Goal: Find specific page/section

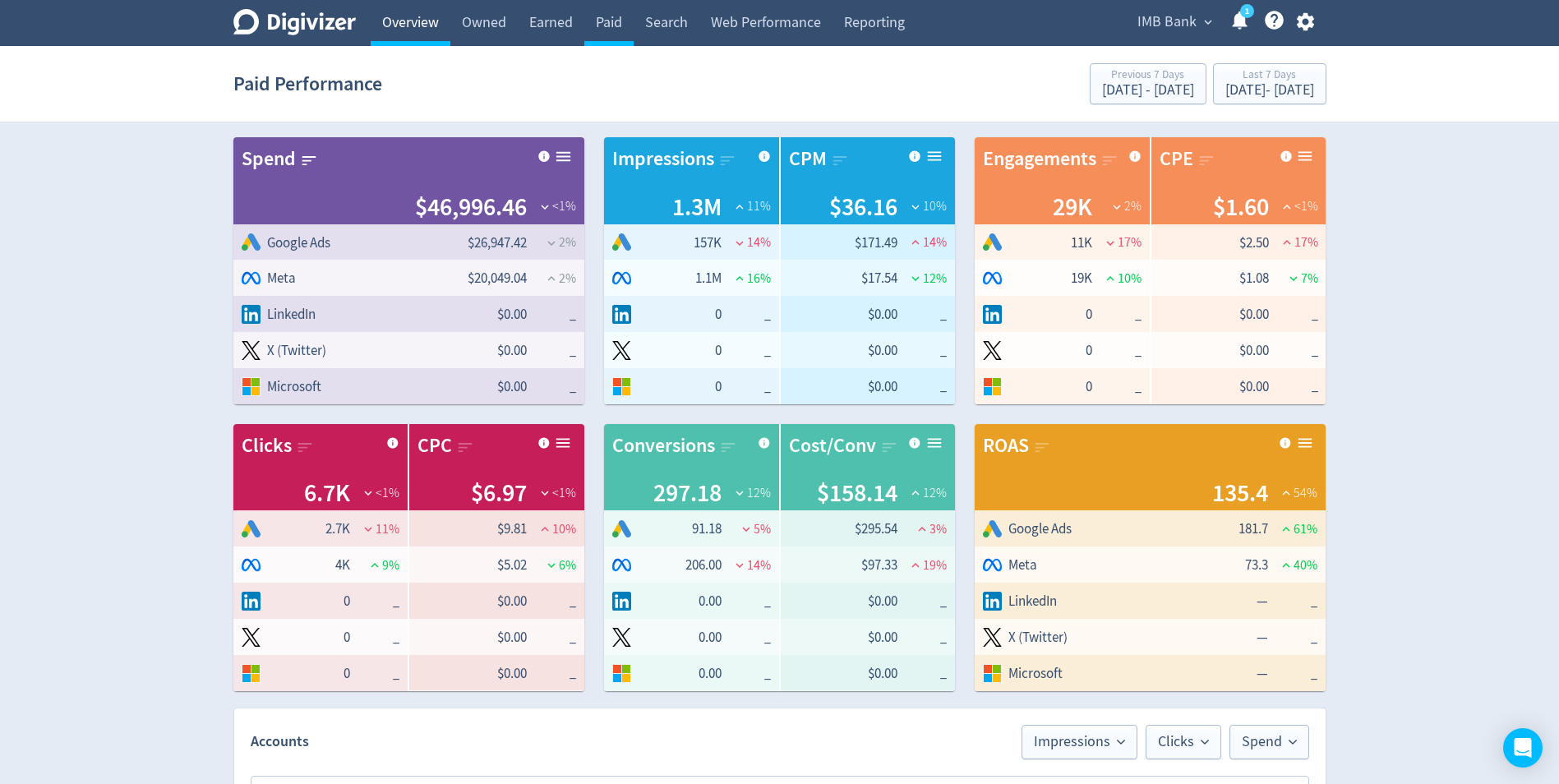
click at [411, 22] on link "Overview" at bounding box center [410, 23] width 80 height 46
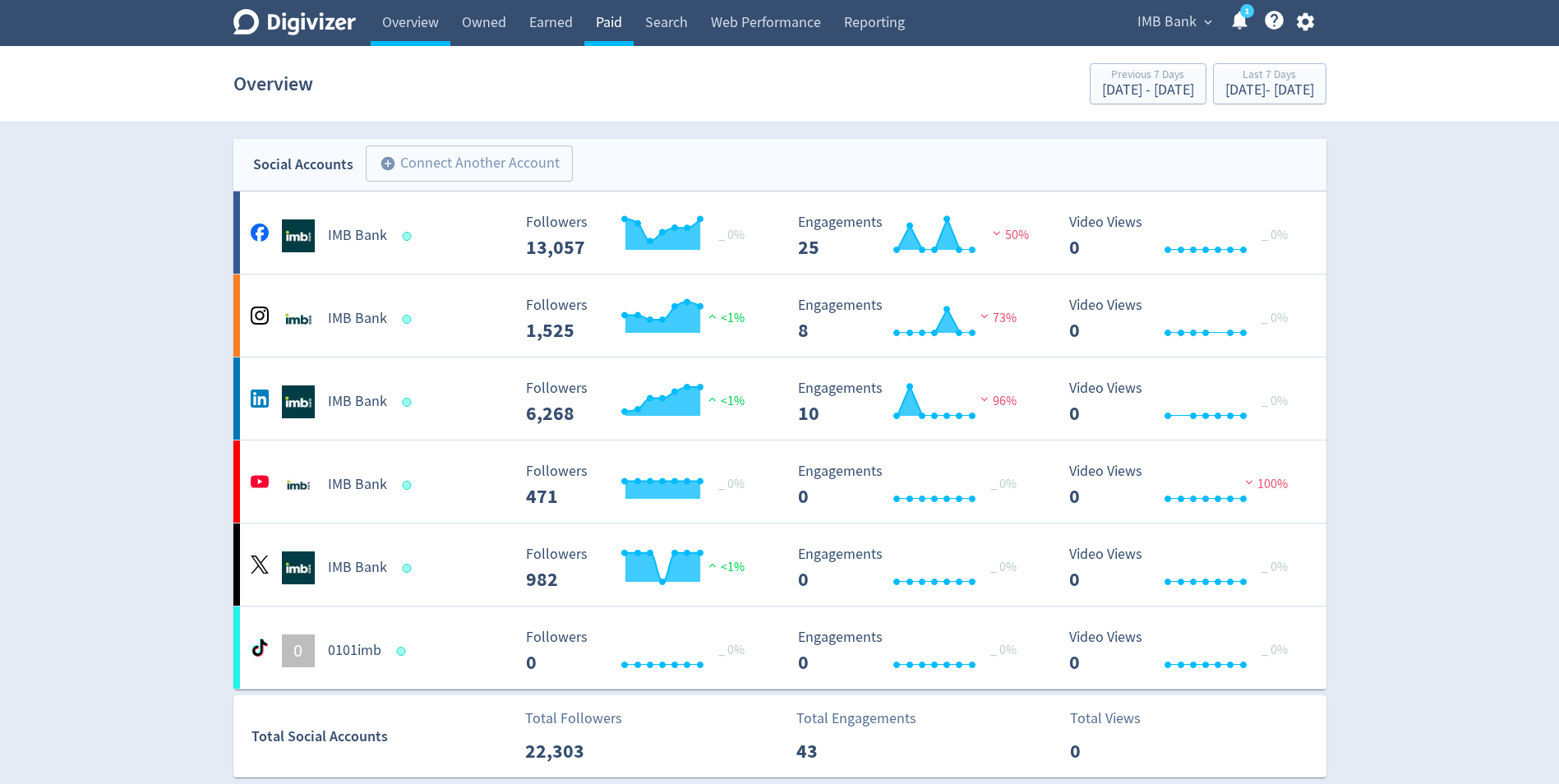
click at [601, 22] on link "Paid" at bounding box center [609, 23] width 50 height 46
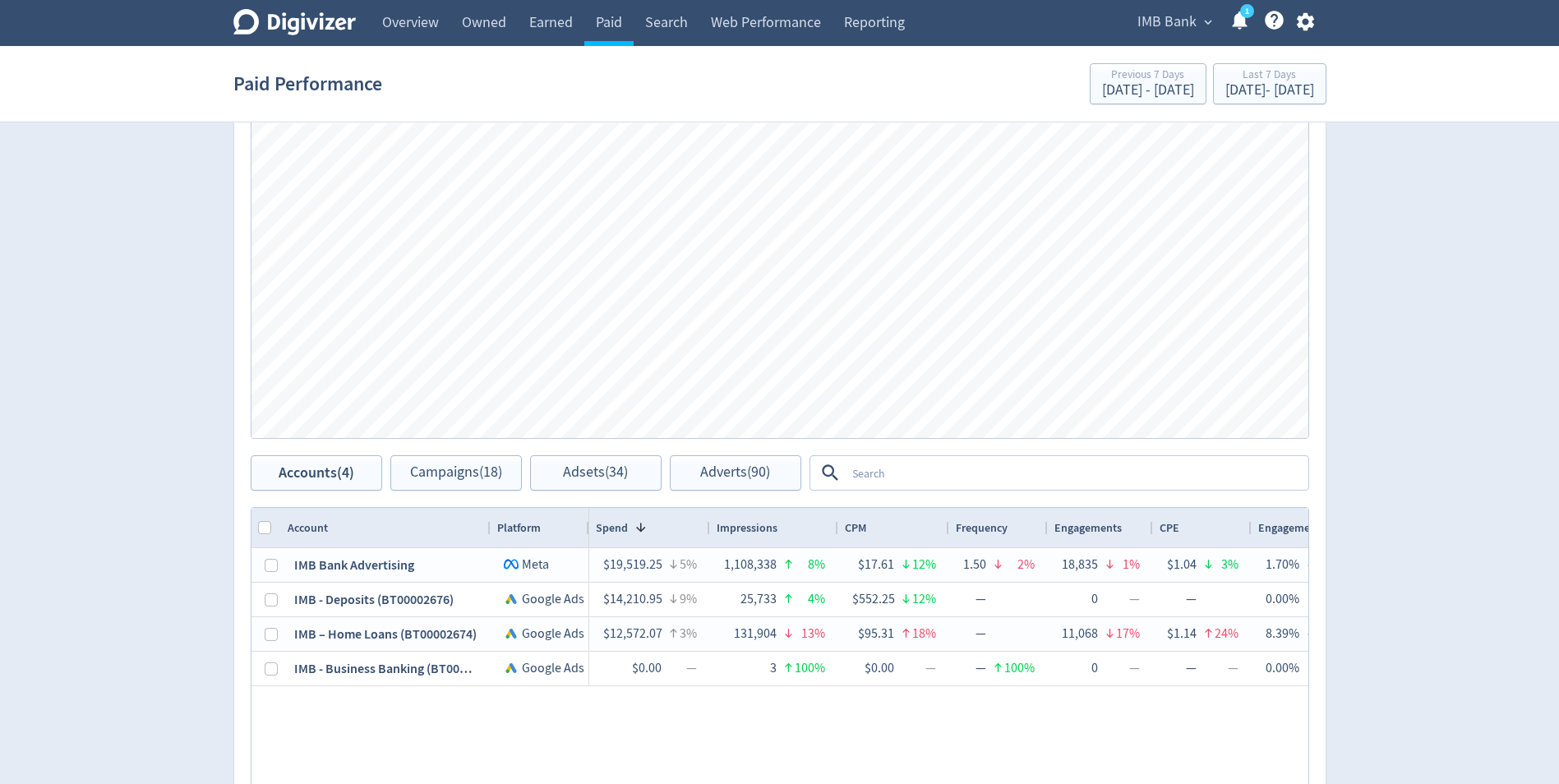
scroll to position [822, 0]
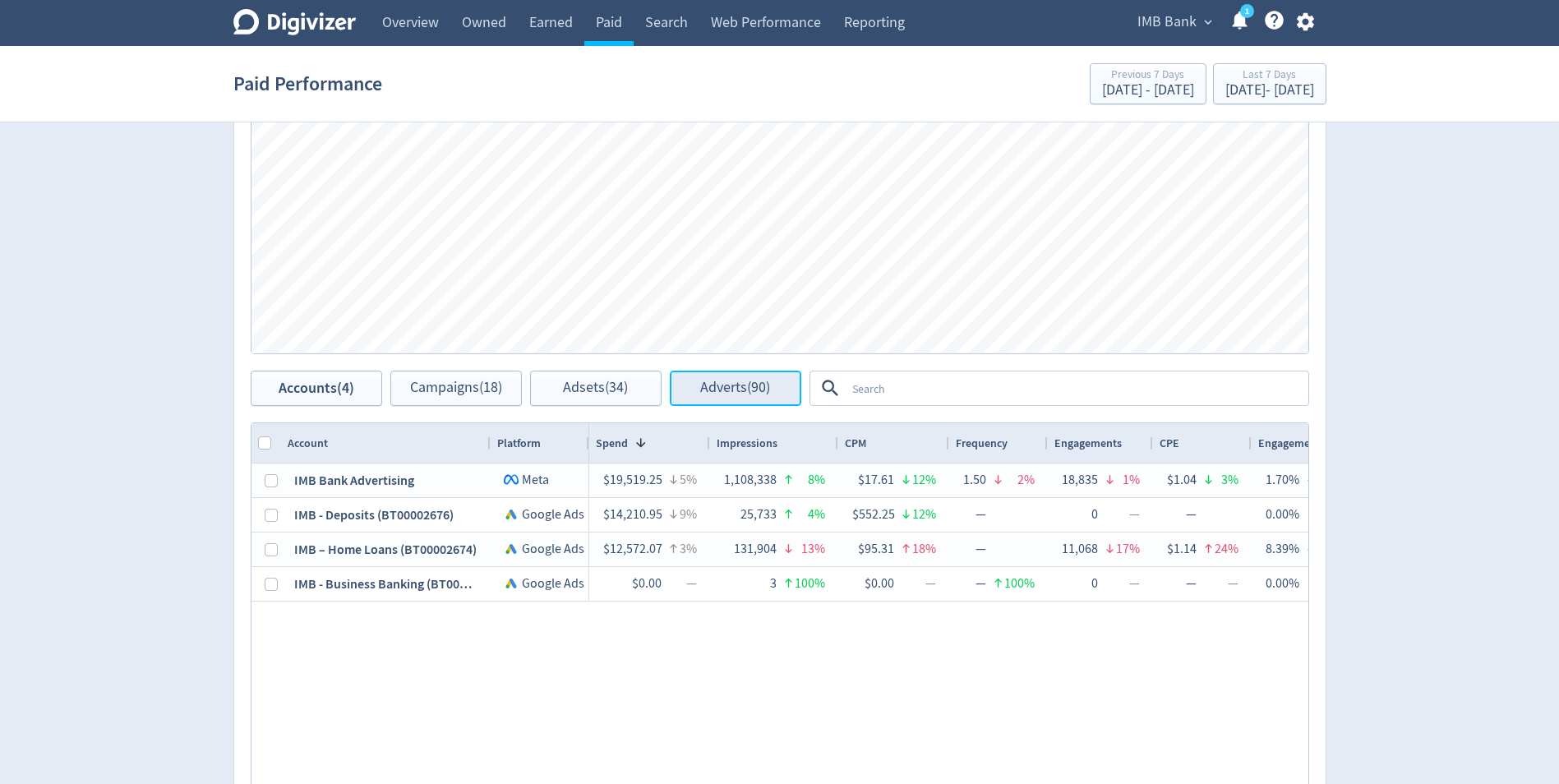
click at [743, 391] on span "Adverts (90)" at bounding box center [734, 388] width 70 height 16
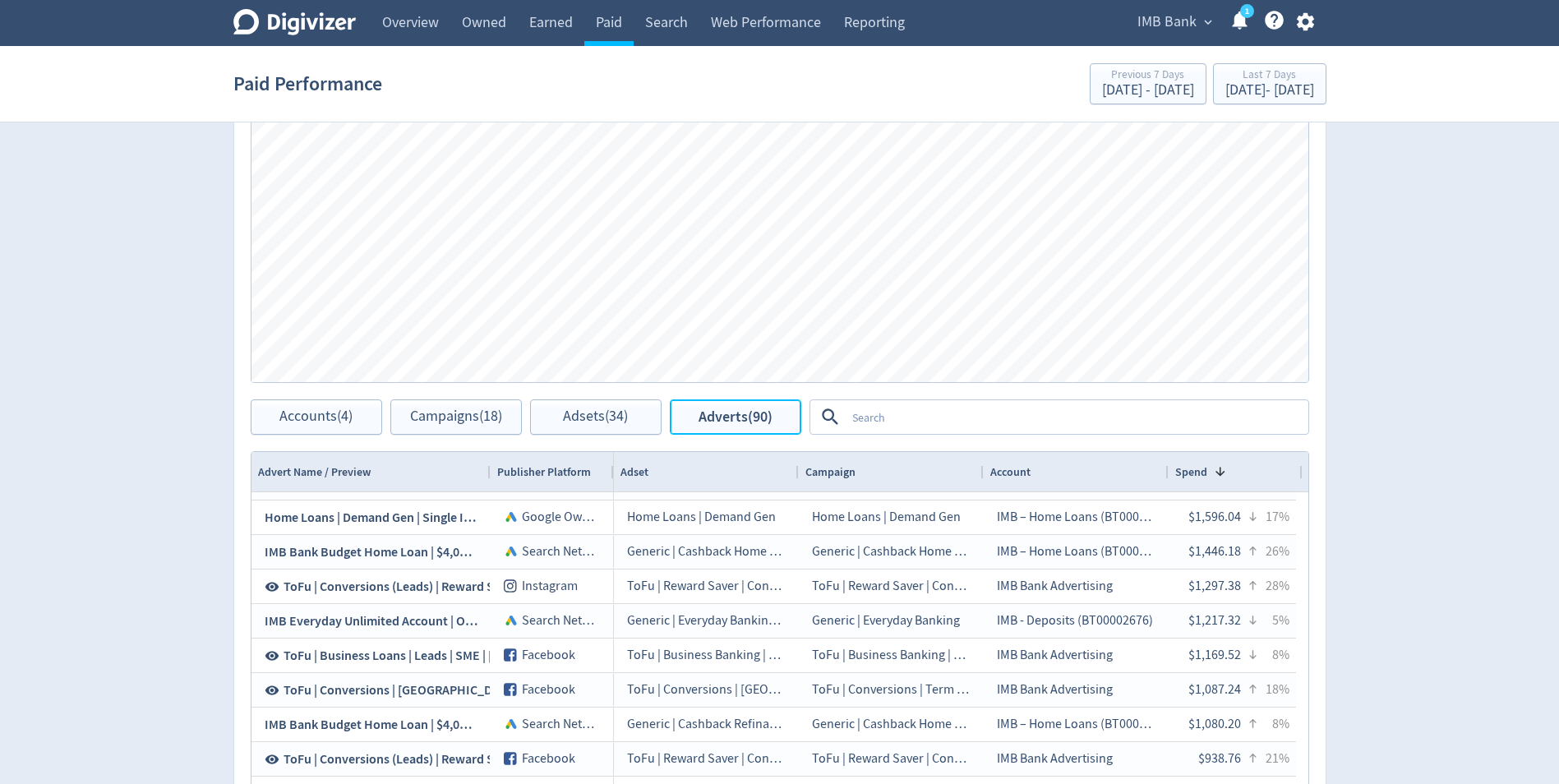
scroll to position [822, 0]
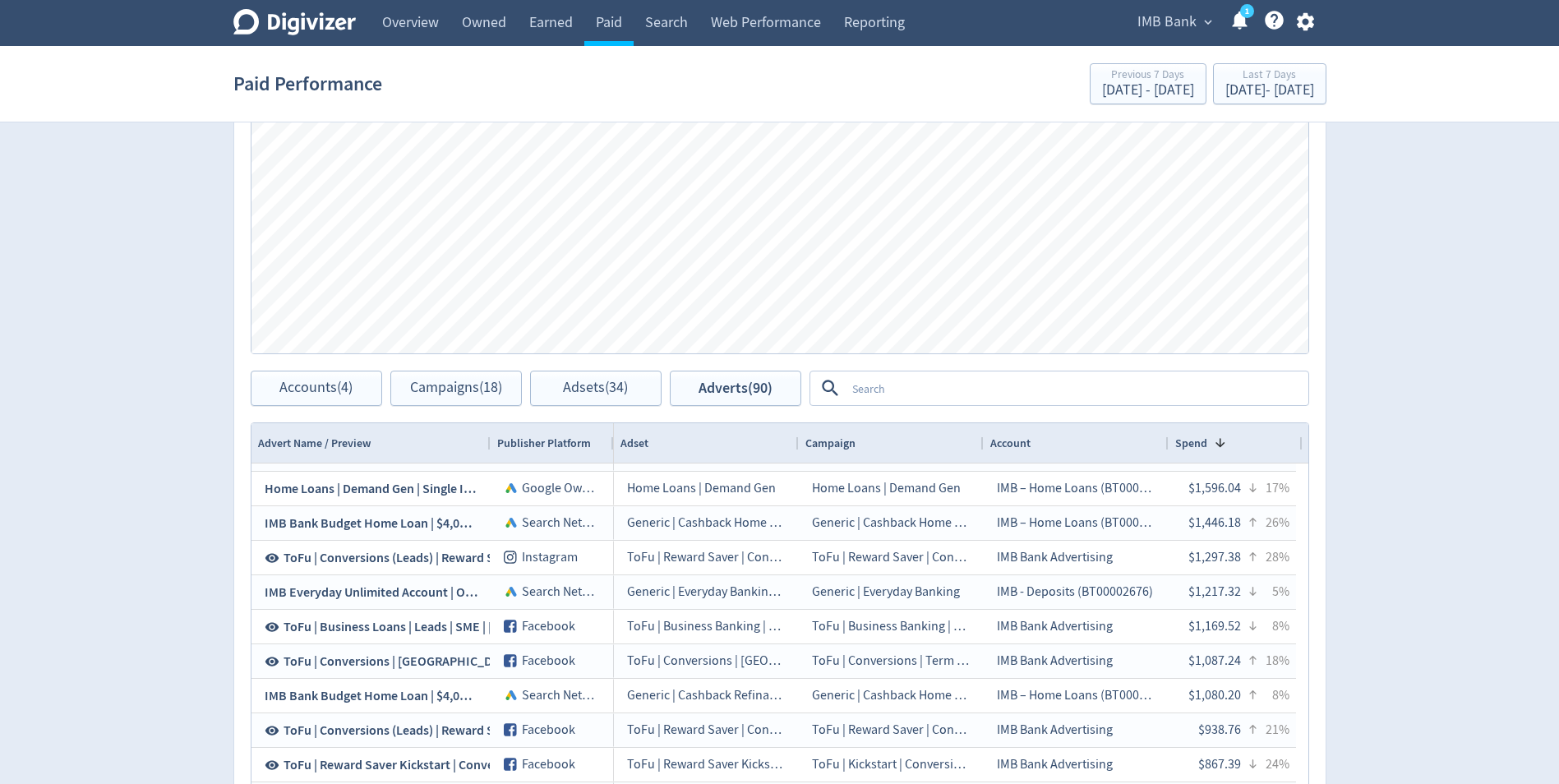
click at [895, 391] on textarea at bounding box center [1076, 388] width 461 height 30
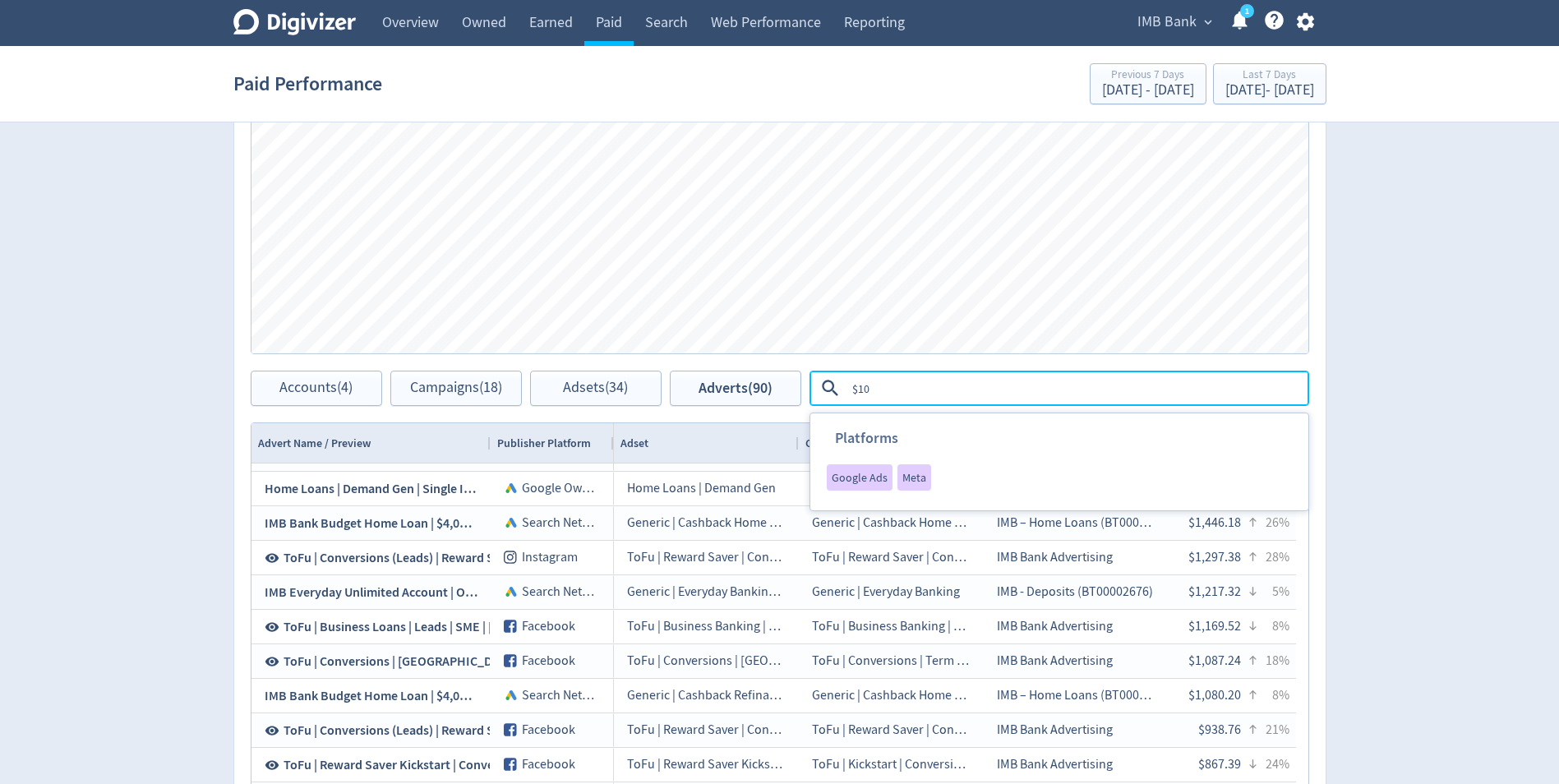
type textarea "$100"
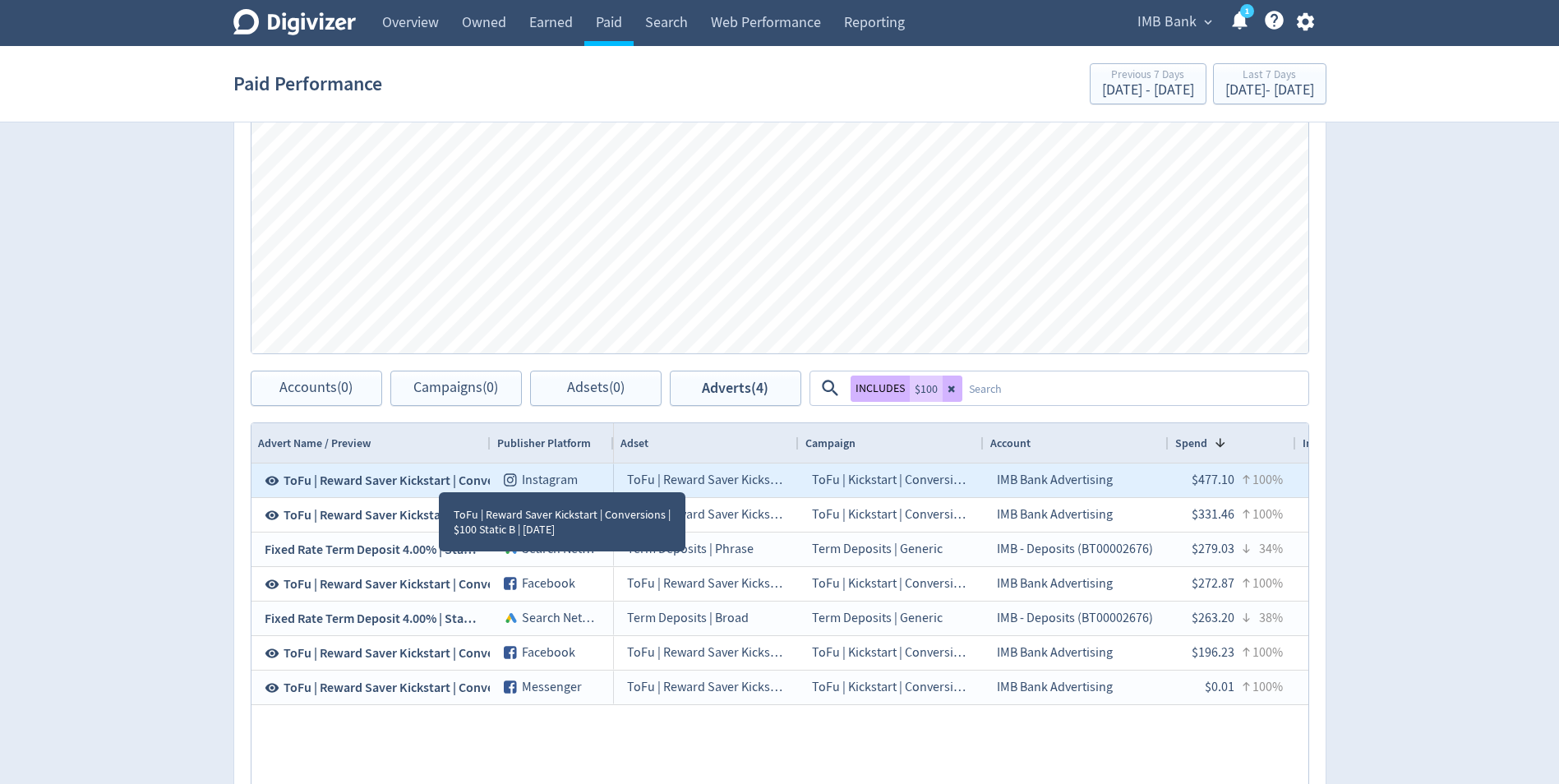
click at [396, 477] on span "ToFu | Reward Saver Kickstart | Conversions | $100 Static B | [DATE]" at bounding box center [469, 480] width 371 height 18
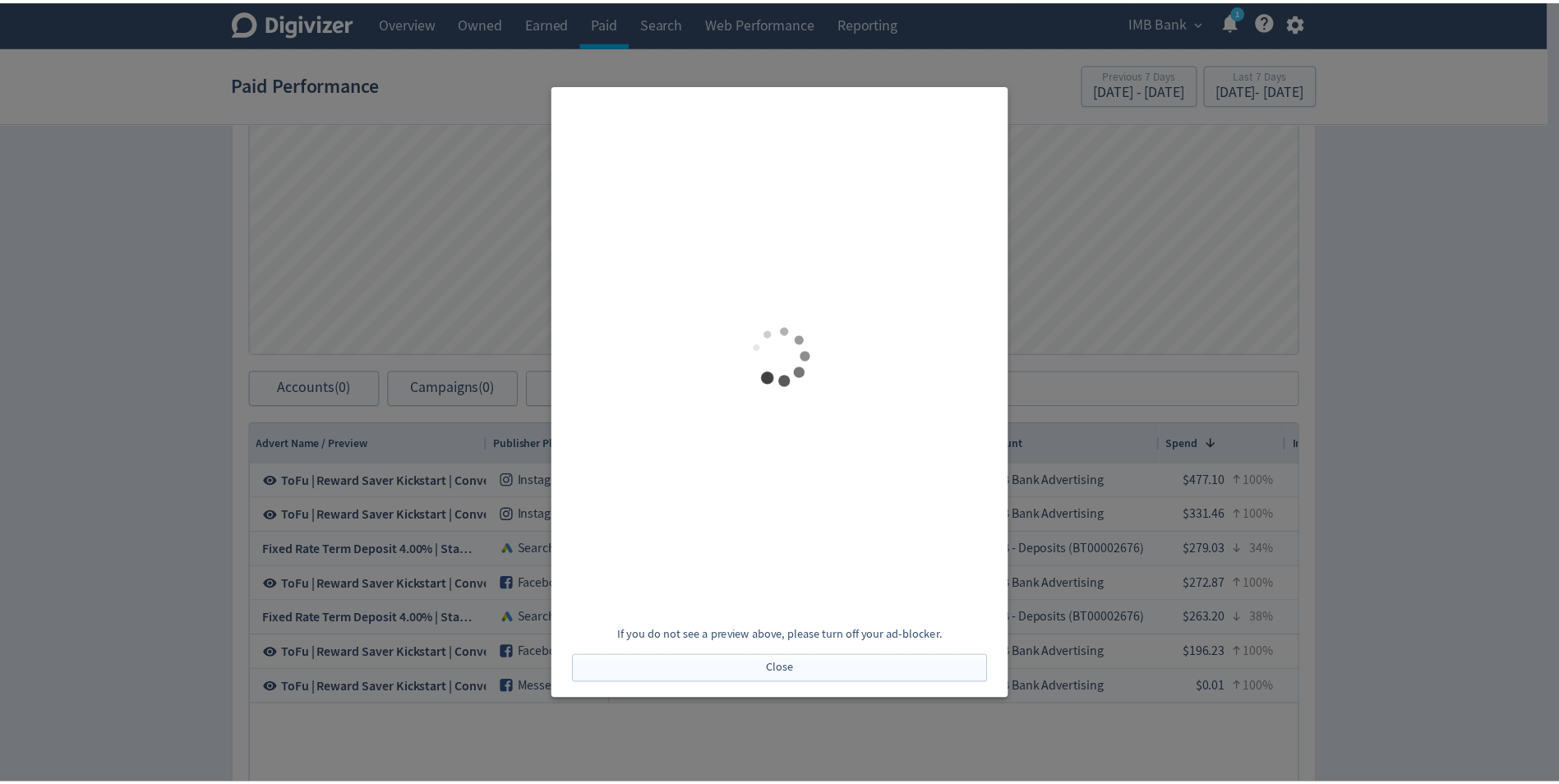
scroll to position [0, 0]
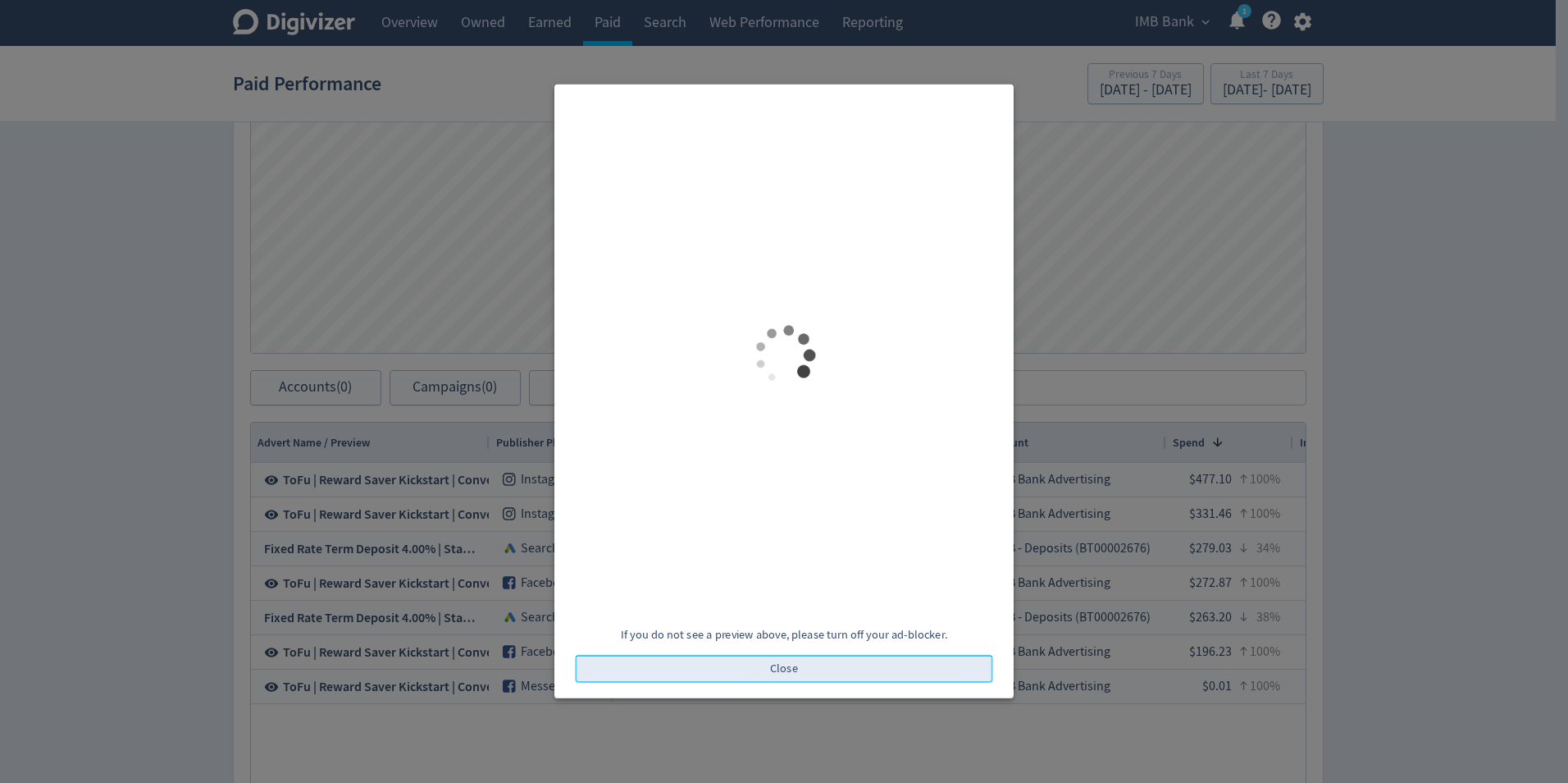
click at [813, 664] on button "Close" at bounding box center [784, 669] width 418 height 28
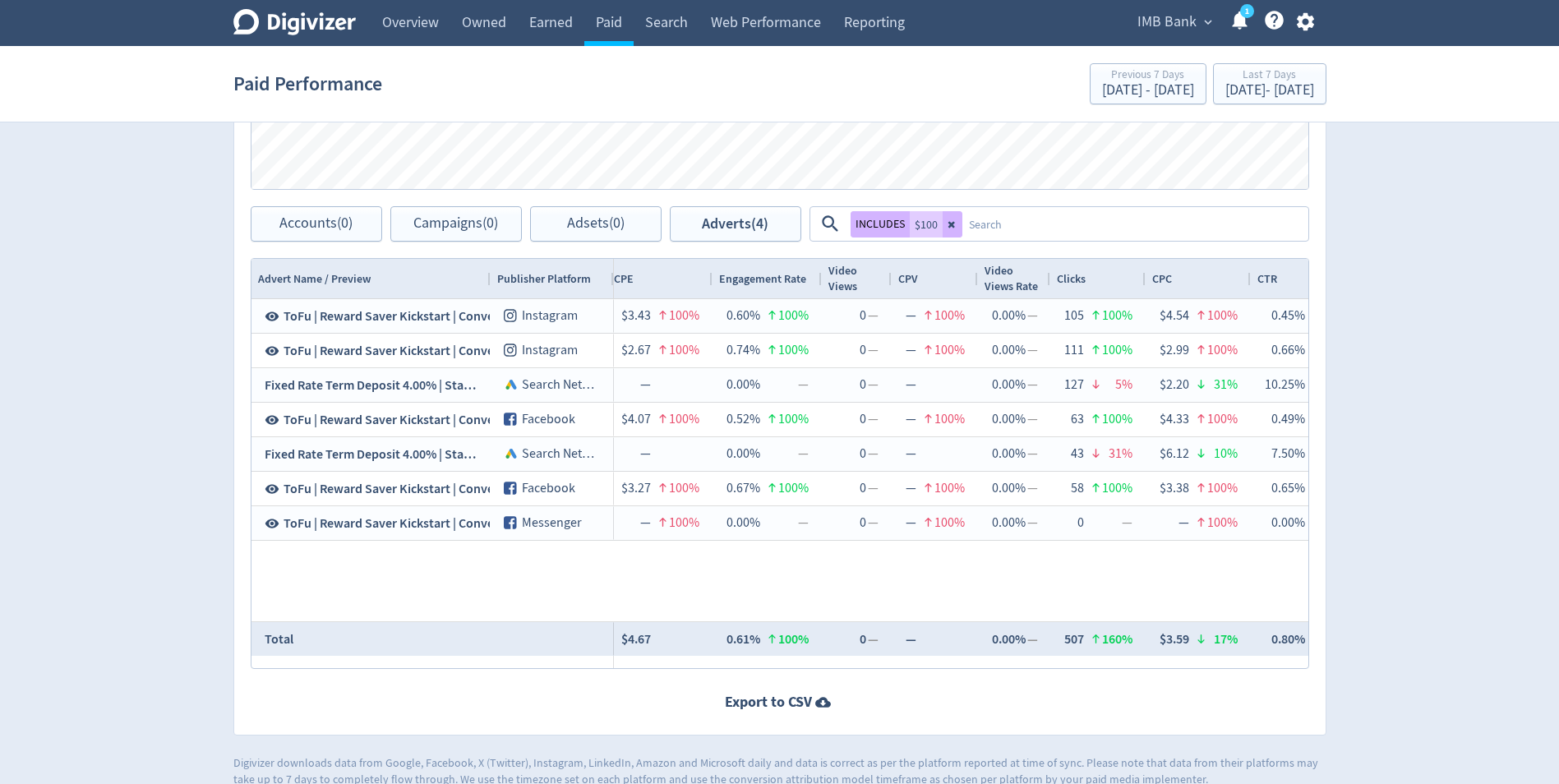
click at [338, 278] on span "Advert Name / Preview" at bounding box center [314, 279] width 113 height 16
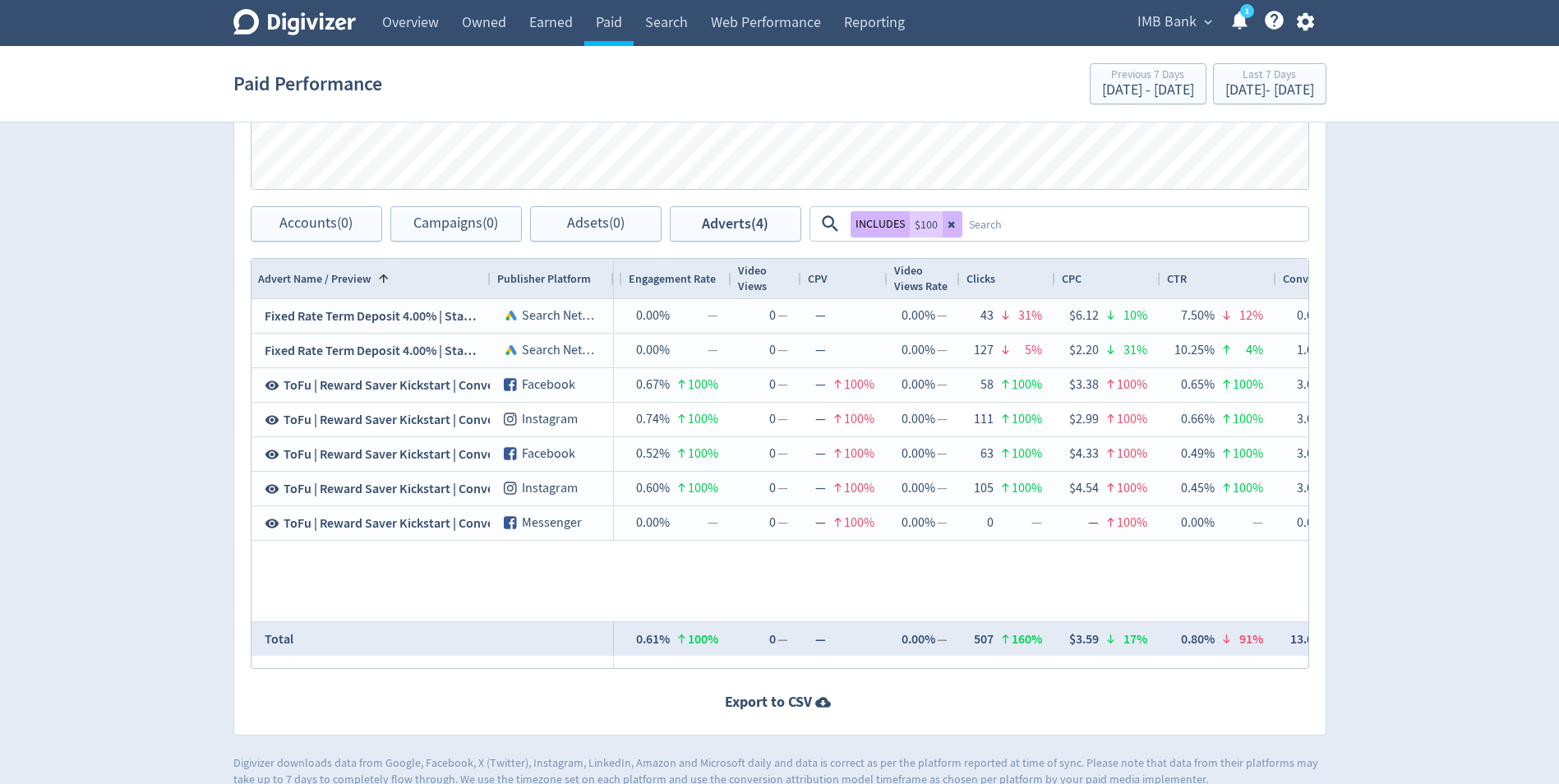
click at [996, 232] on textarea at bounding box center [1134, 224] width 344 height 30
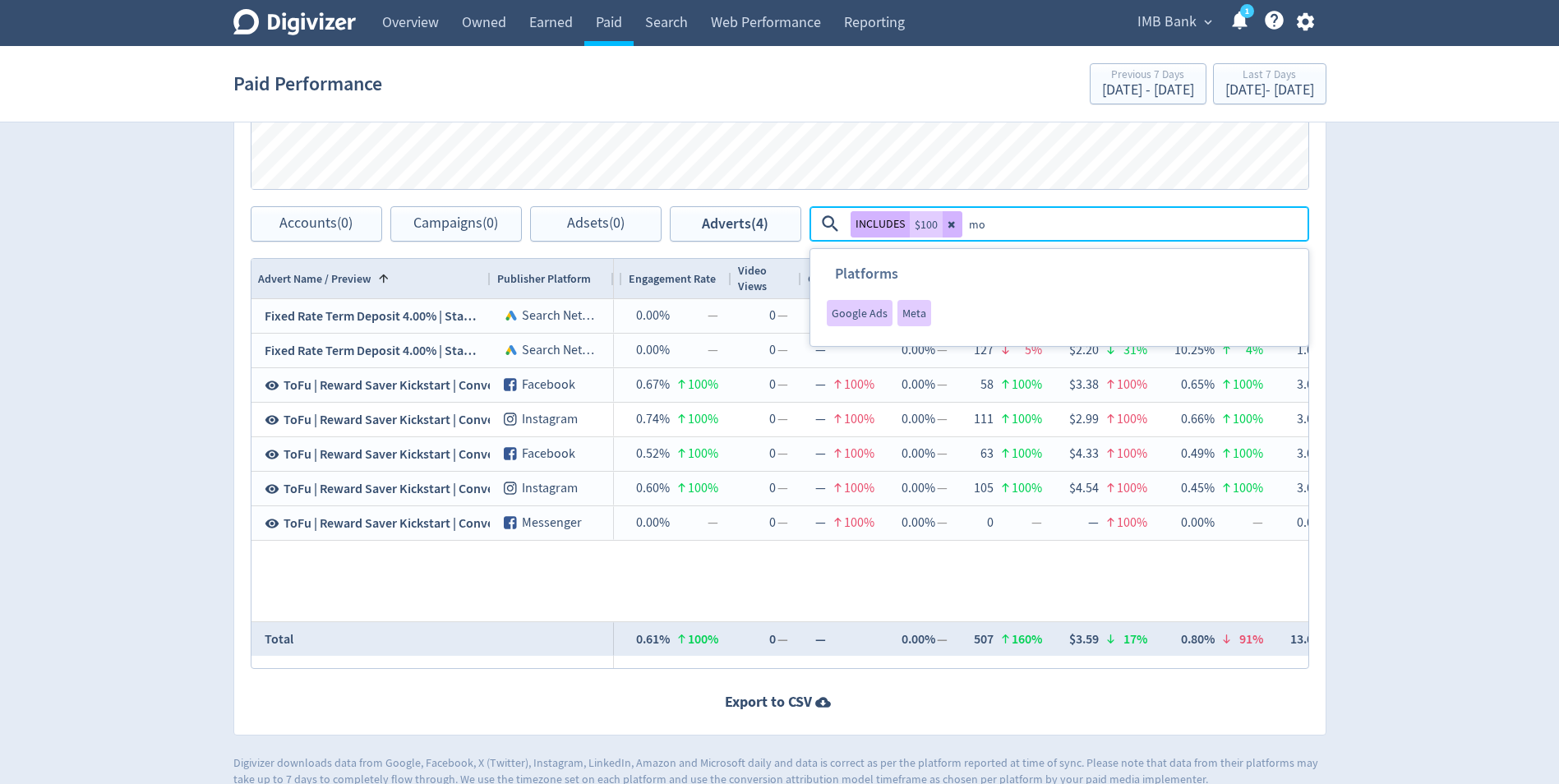
type textarea "m"
type textarea "n"
type textarea "AND kick"
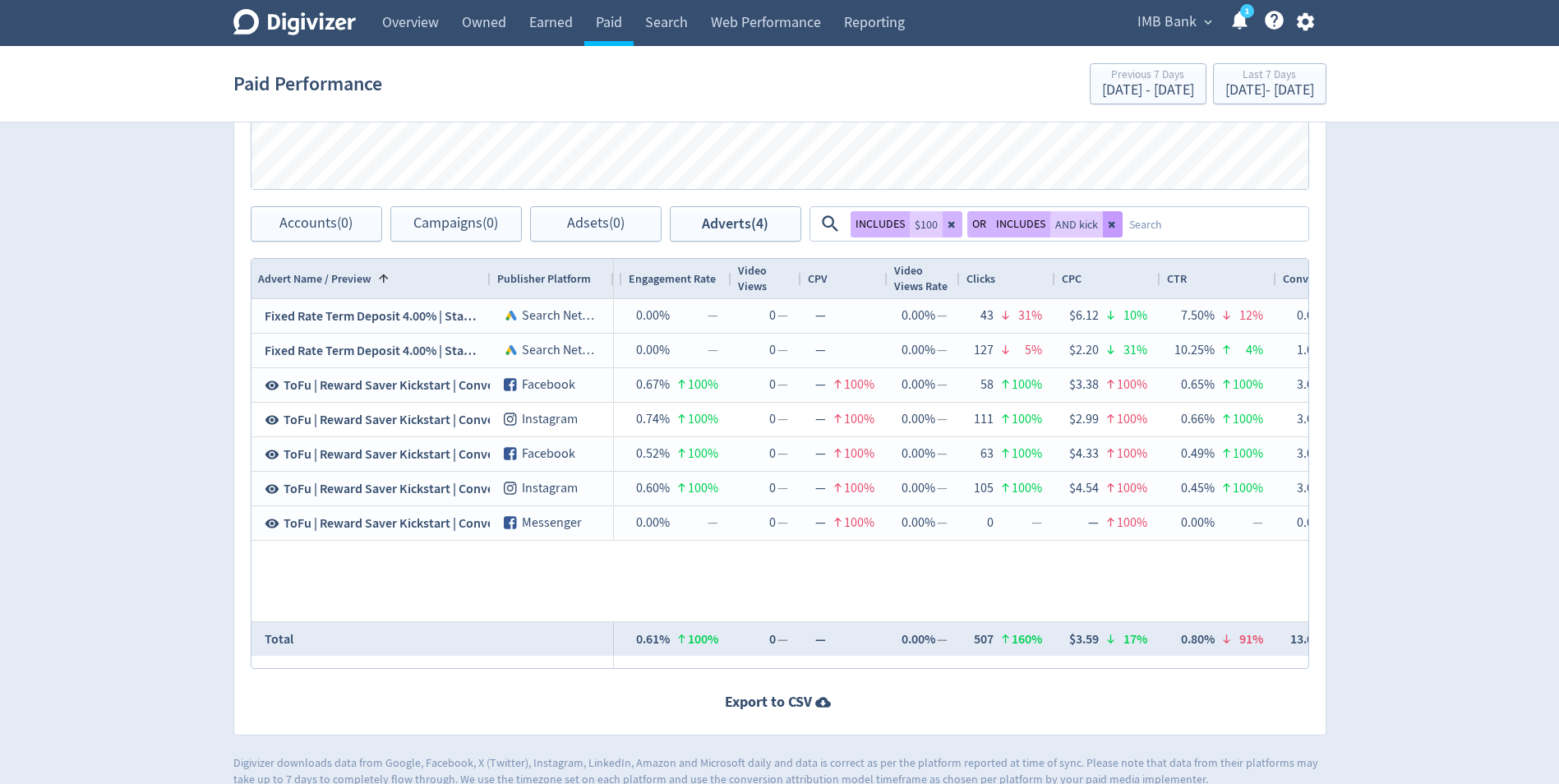
click at [1117, 227] on button at bounding box center [1112, 224] width 19 height 26
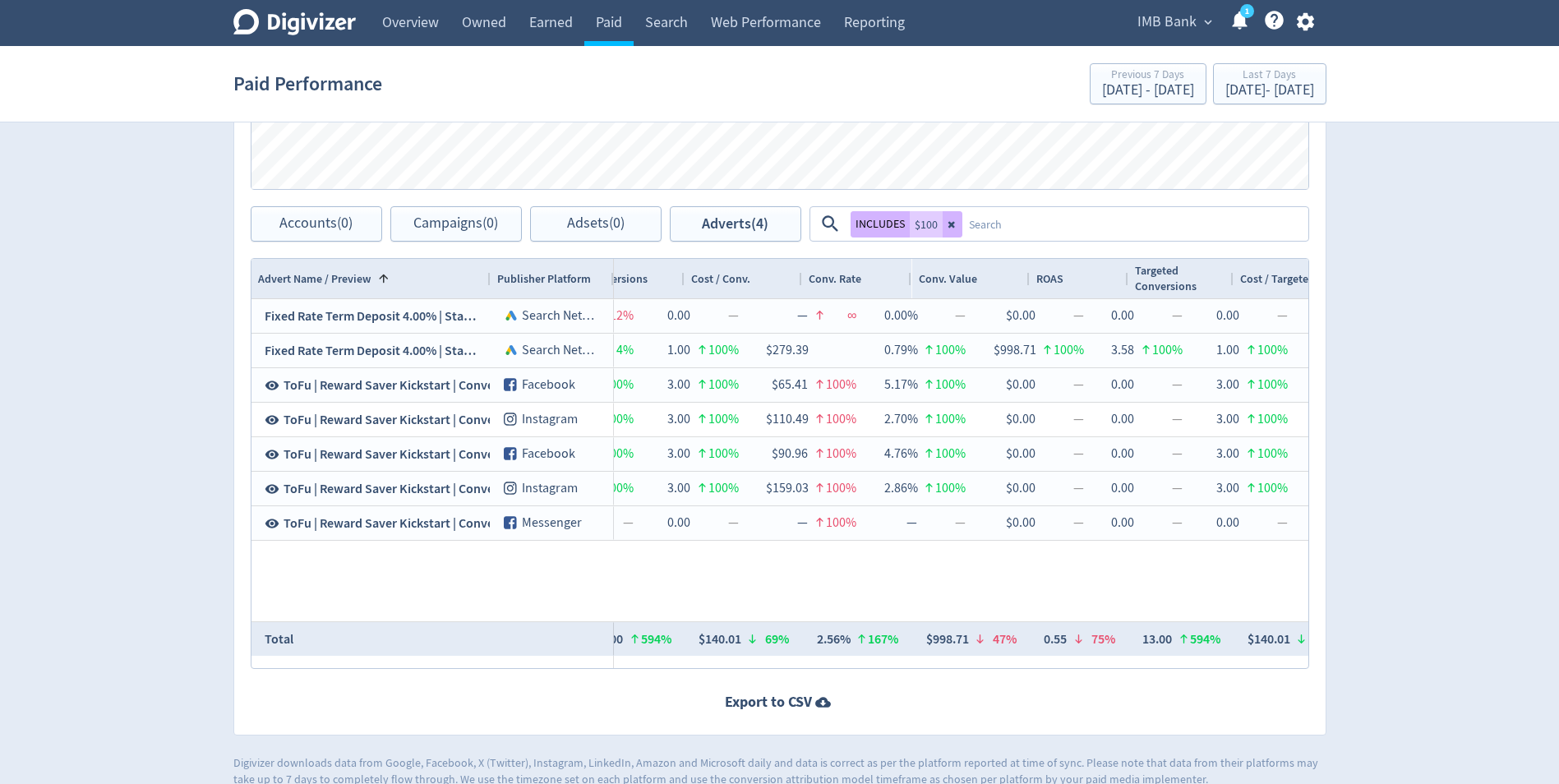
scroll to position [0, 1905]
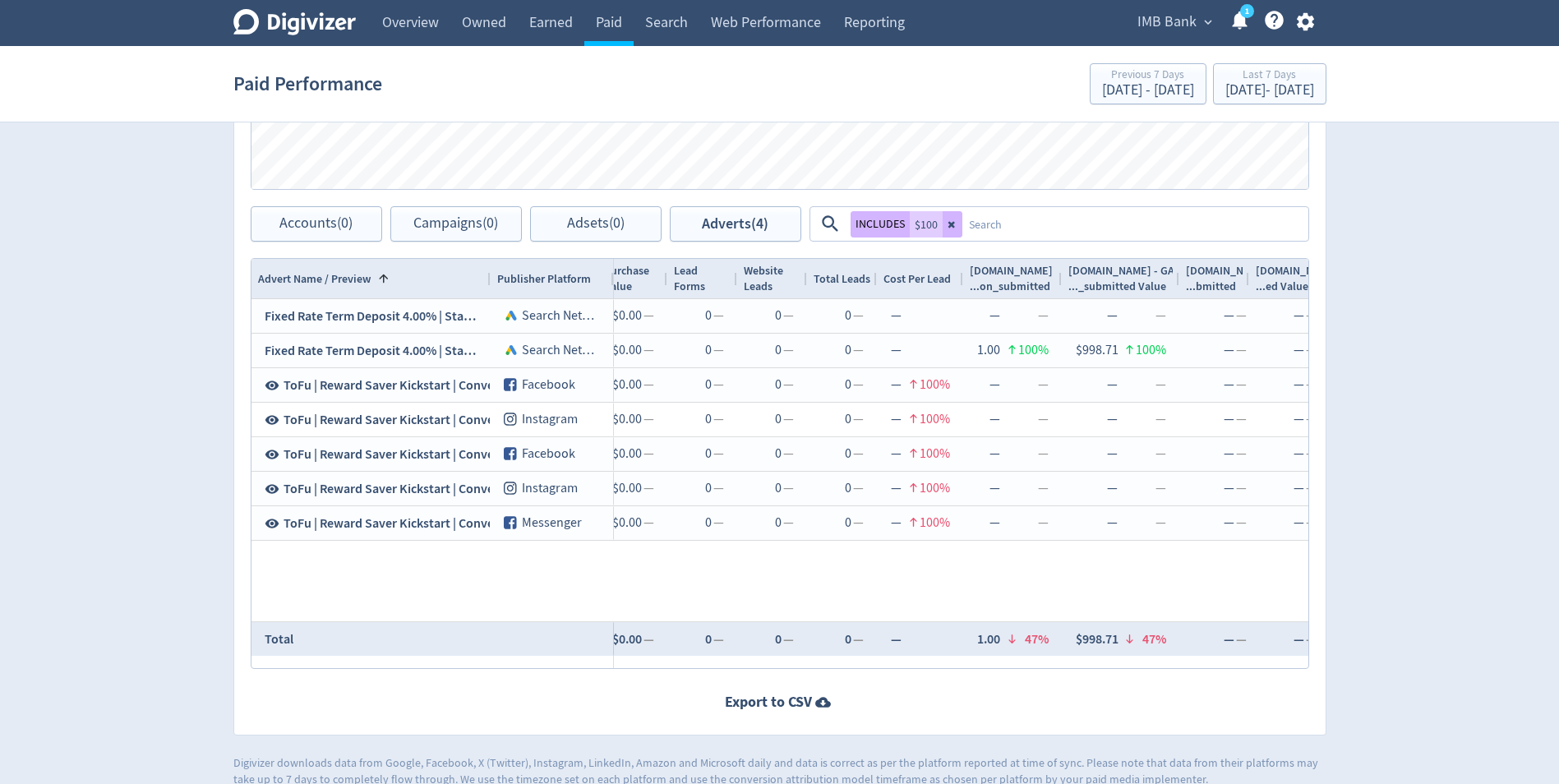
click at [953, 224] on icon at bounding box center [953, 224] width 10 height 10
click at [962, 223] on textarea at bounding box center [1134, 224] width 344 height 30
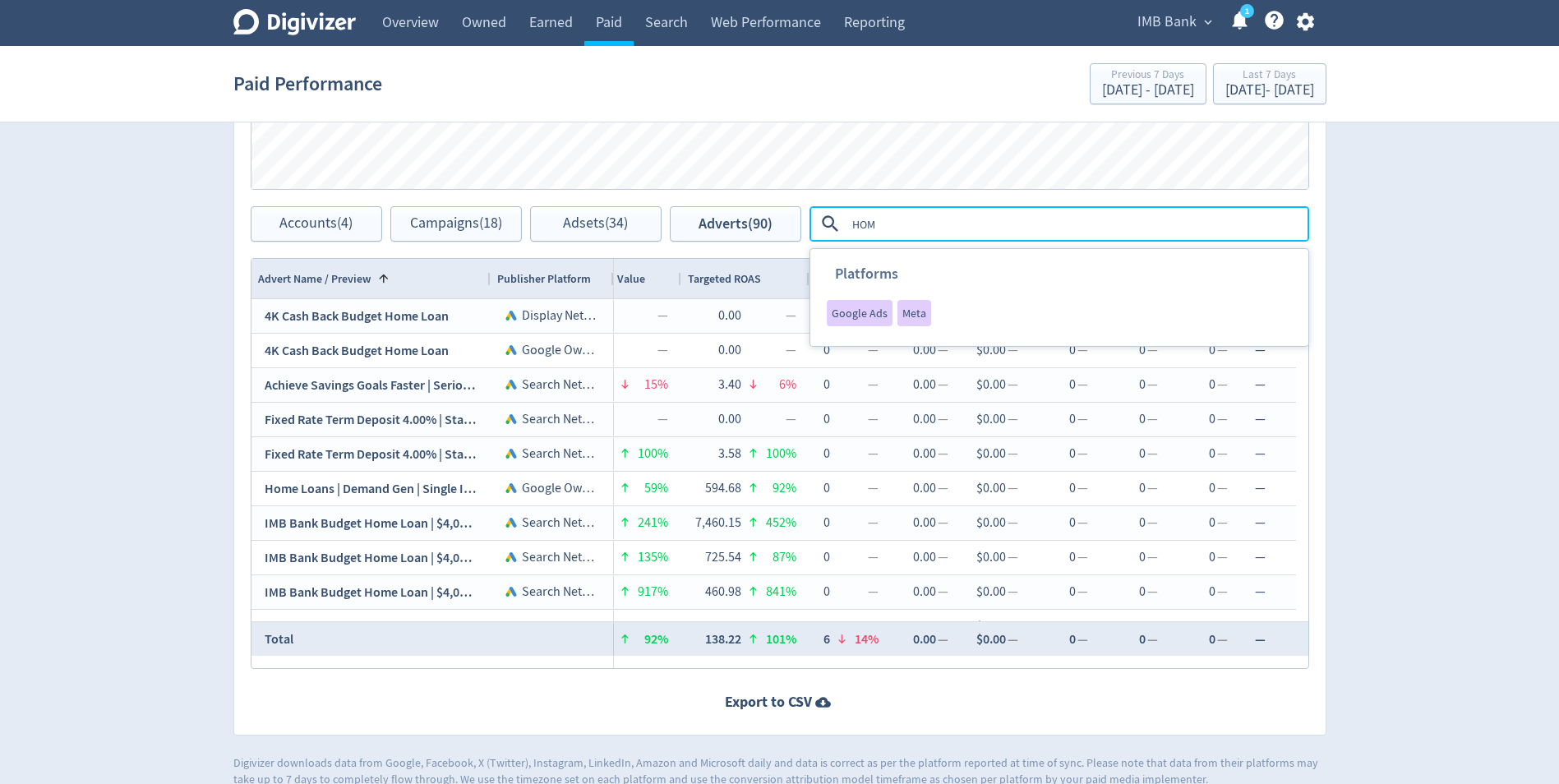
type textarea "HOME"
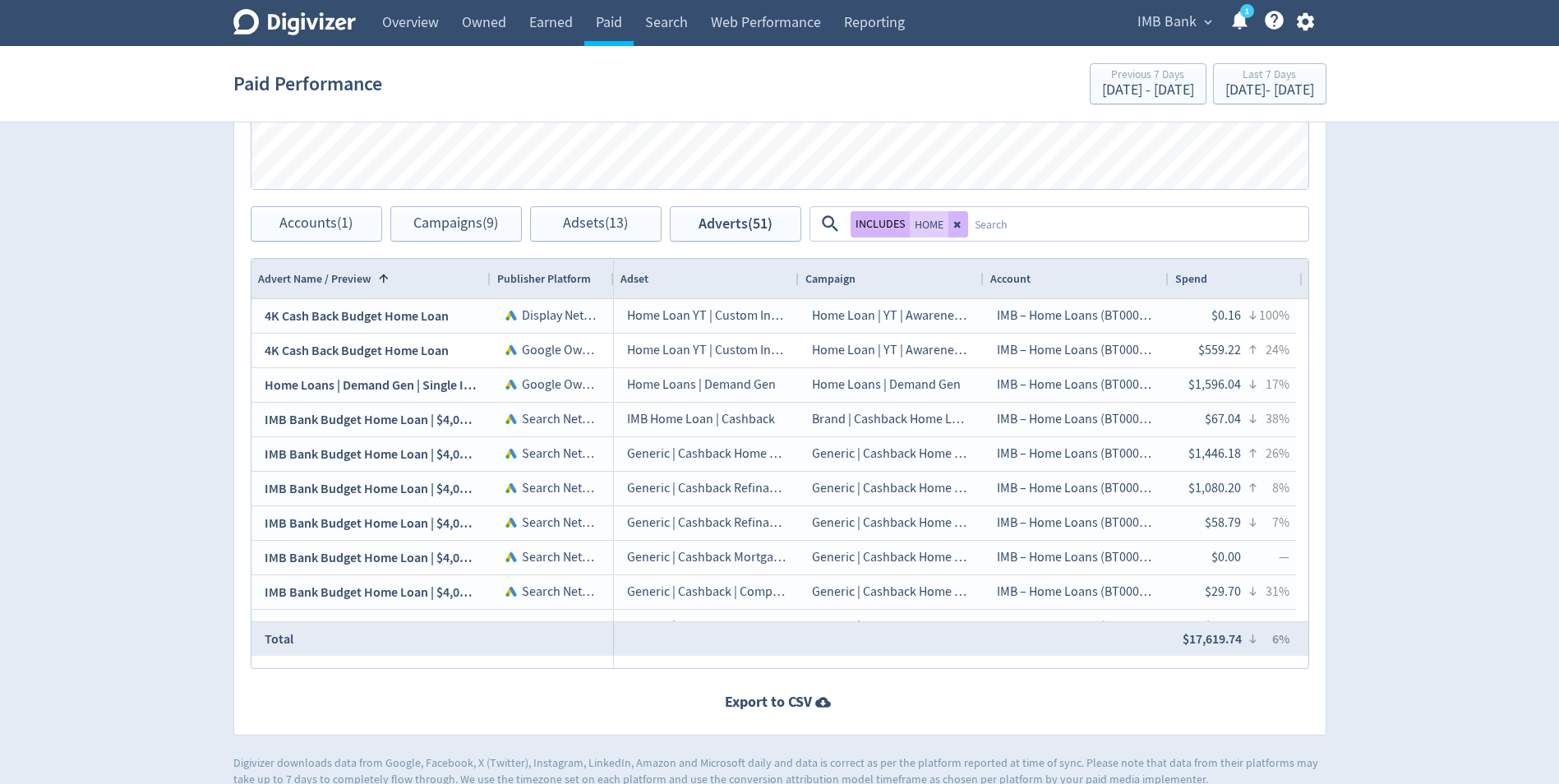
click at [1192, 279] on span "Spend" at bounding box center [1191, 279] width 32 height 16
click at [1188, 273] on span "Spend" at bounding box center [1191, 279] width 32 height 16
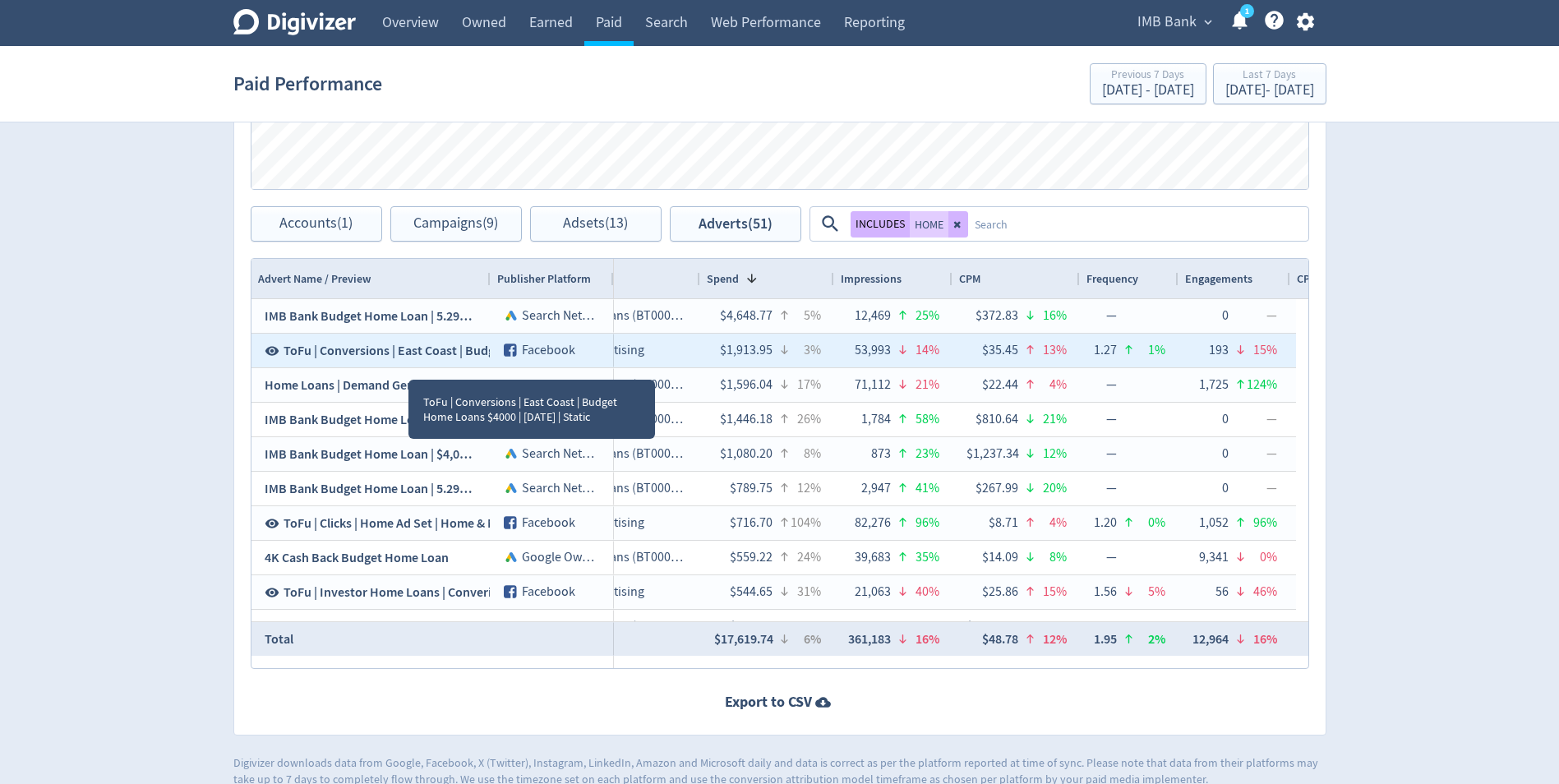
click at [408, 349] on span "ToFu | Conversions | East Coast | Budget Home Loans $4000 | [DATE] | Static" at bounding box center [493, 350] width 418 height 18
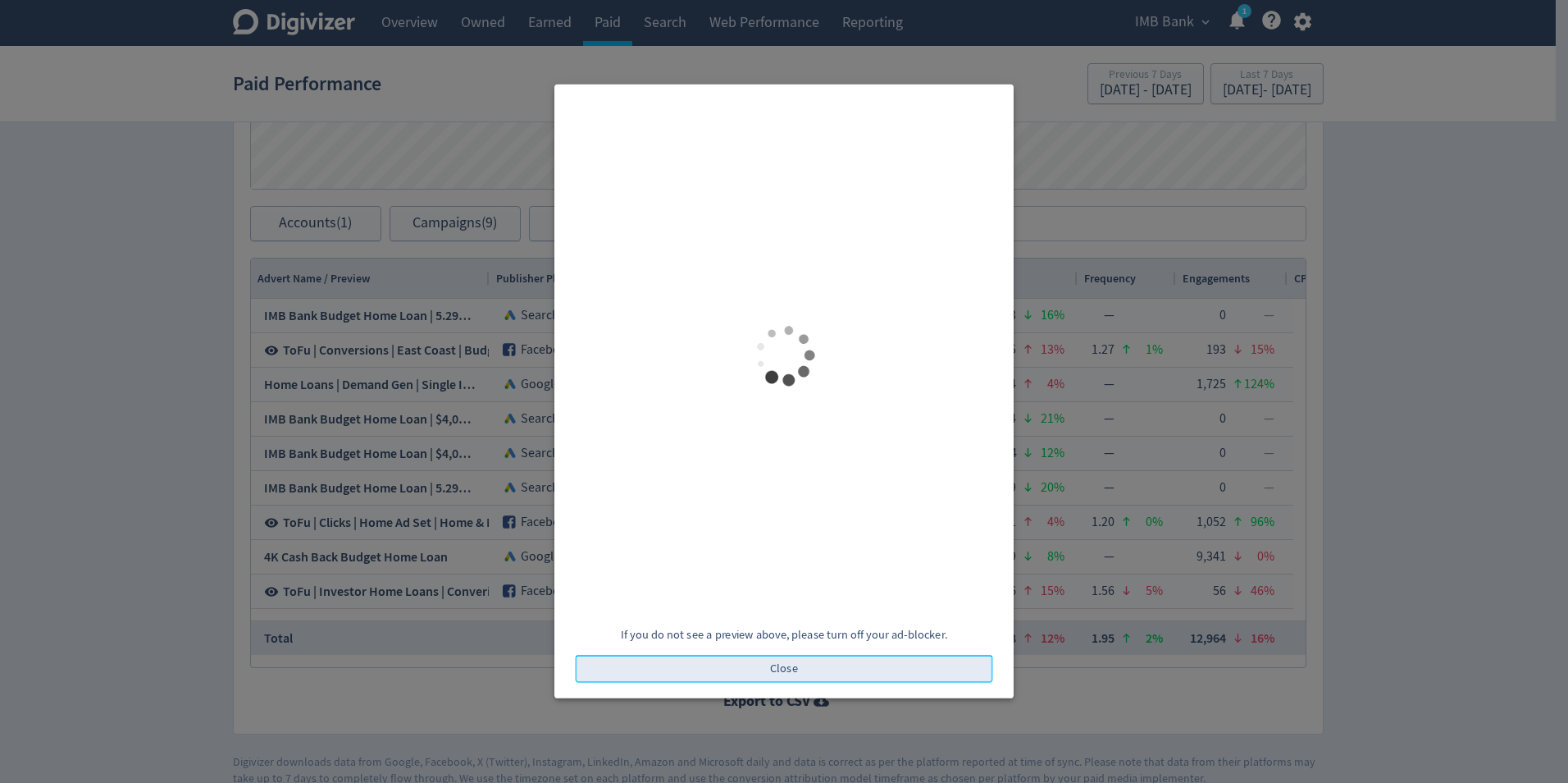
click at [789, 674] on span "Close" at bounding box center [784, 669] width 28 height 12
